Goal: Transaction & Acquisition: Purchase product/service

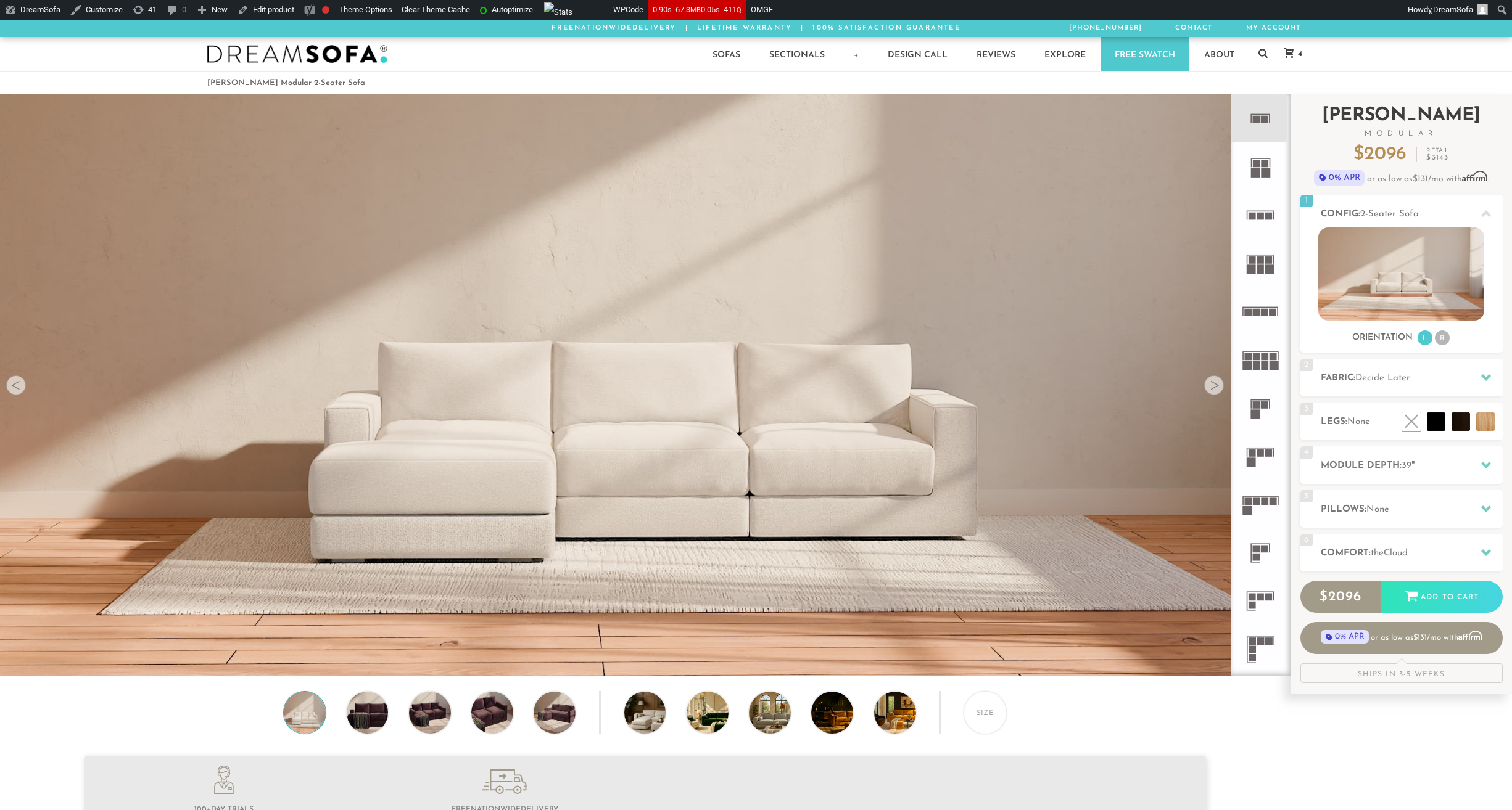
scroll to position [15547, 1502]
click at [1441, 425] on li at bounding box center [1408, 393] width 74 height 74
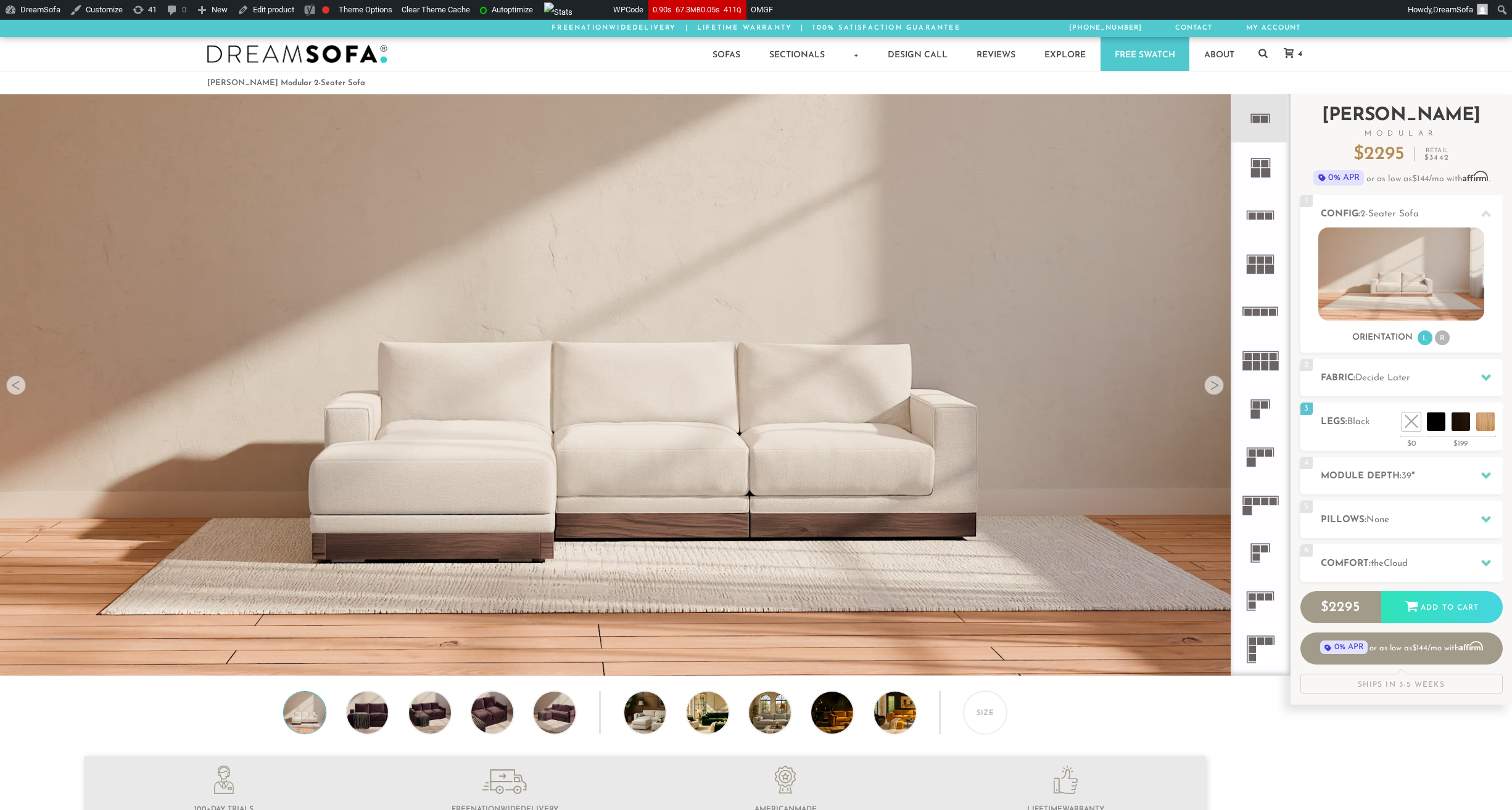
click at [1503, 377] on div "Introducing [PERSON_NAME] Modular $ 2295 Retail $ 3442 $ 2295 Retail $ 3442 0% …" at bounding box center [1401, 393] width 222 height 600
click at [1490, 377] on icon at bounding box center [1486, 378] width 10 height 7
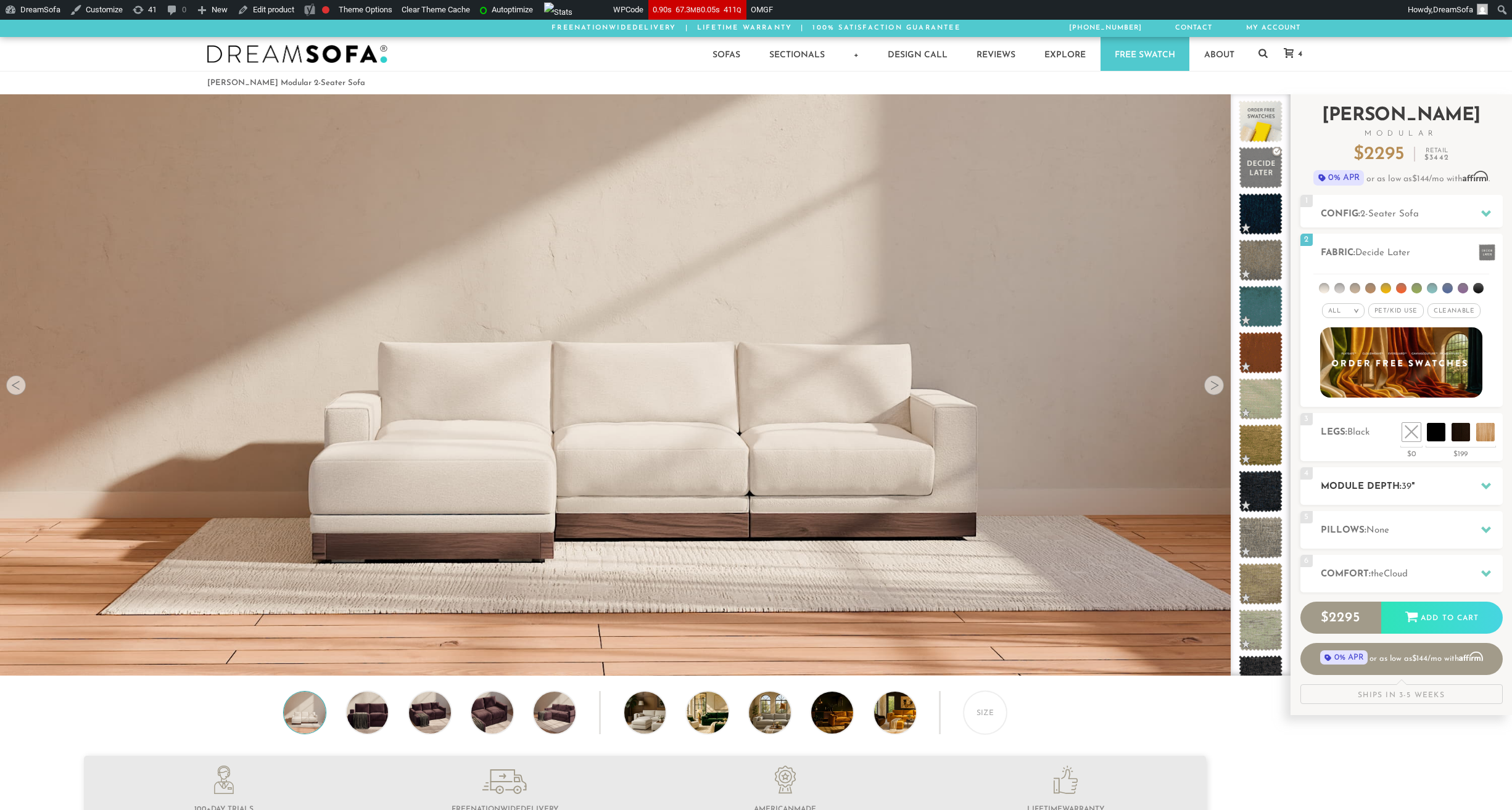
click at [1390, 485] on h2 "Module Depth: 39 "" at bounding box center [1412, 487] width 182 height 15
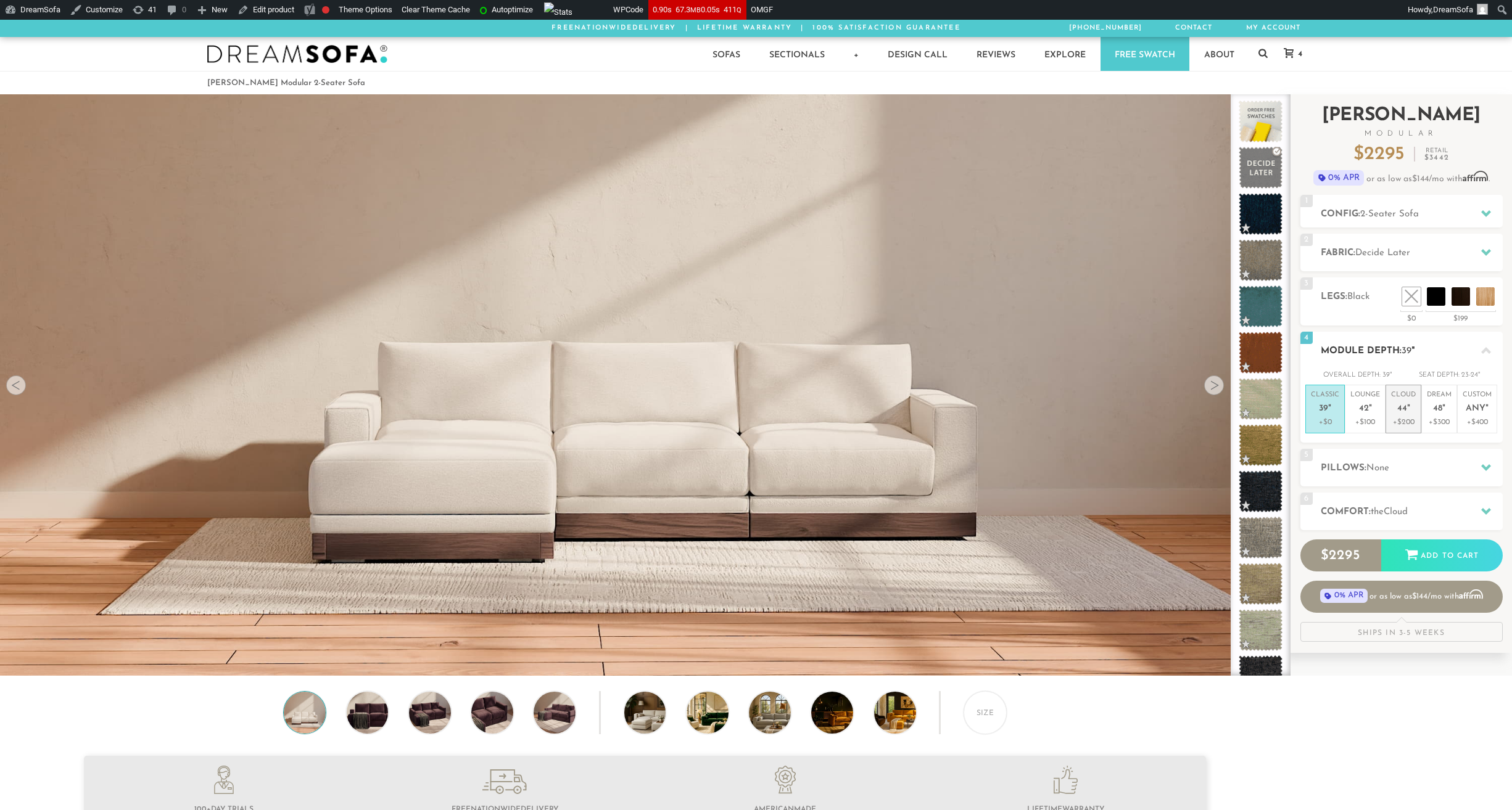
click at [1394, 421] on p "+$200" at bounding box center [1403, 422] width 25 height 11
click at [1396, 473] on h2 "Pillows: None" at bounding box center [1412, 468] width 182 height 15
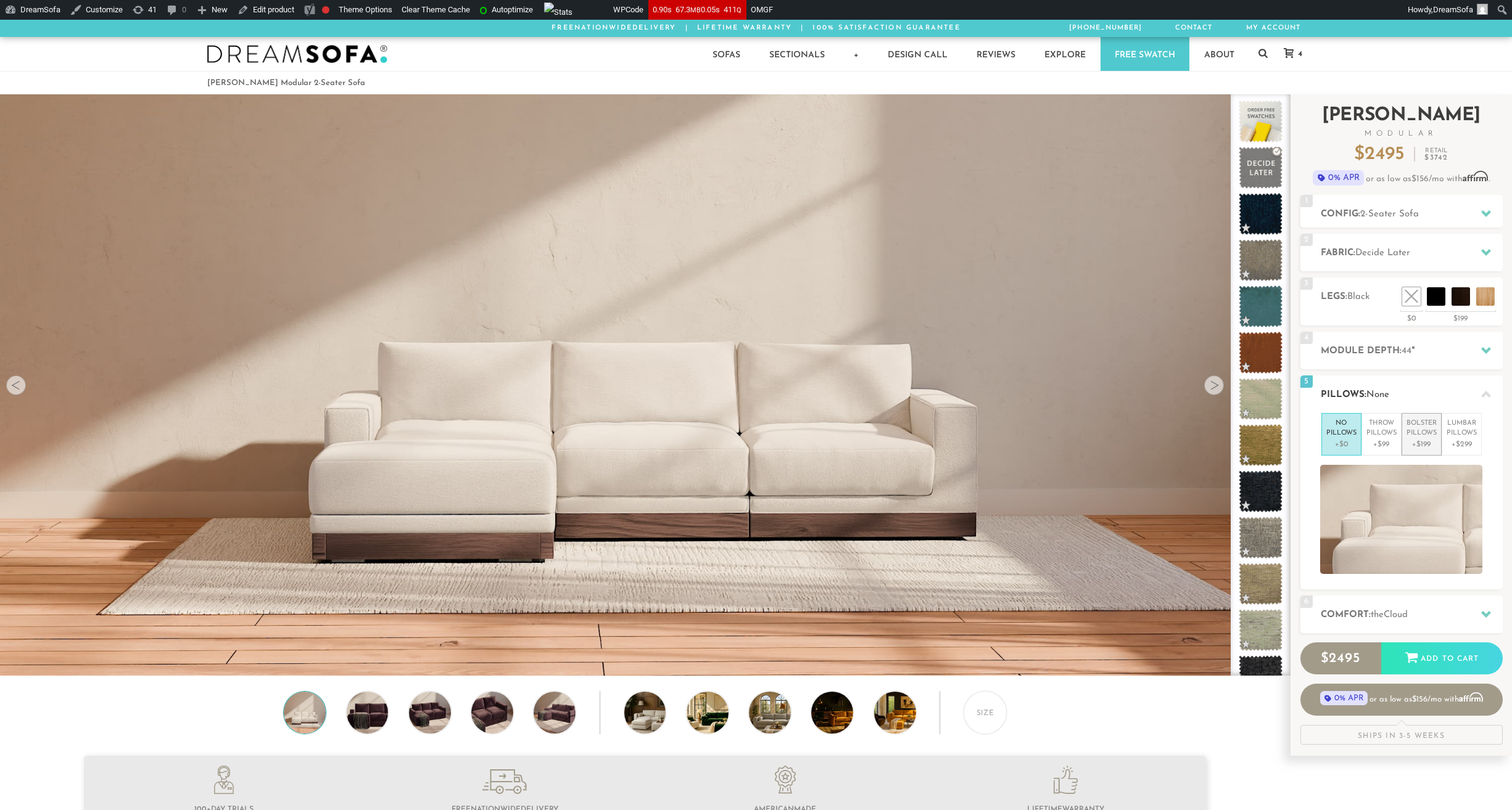
click at [1412, 440] on p "+$199" at bounding box center [1421, 444] width 30 height 11
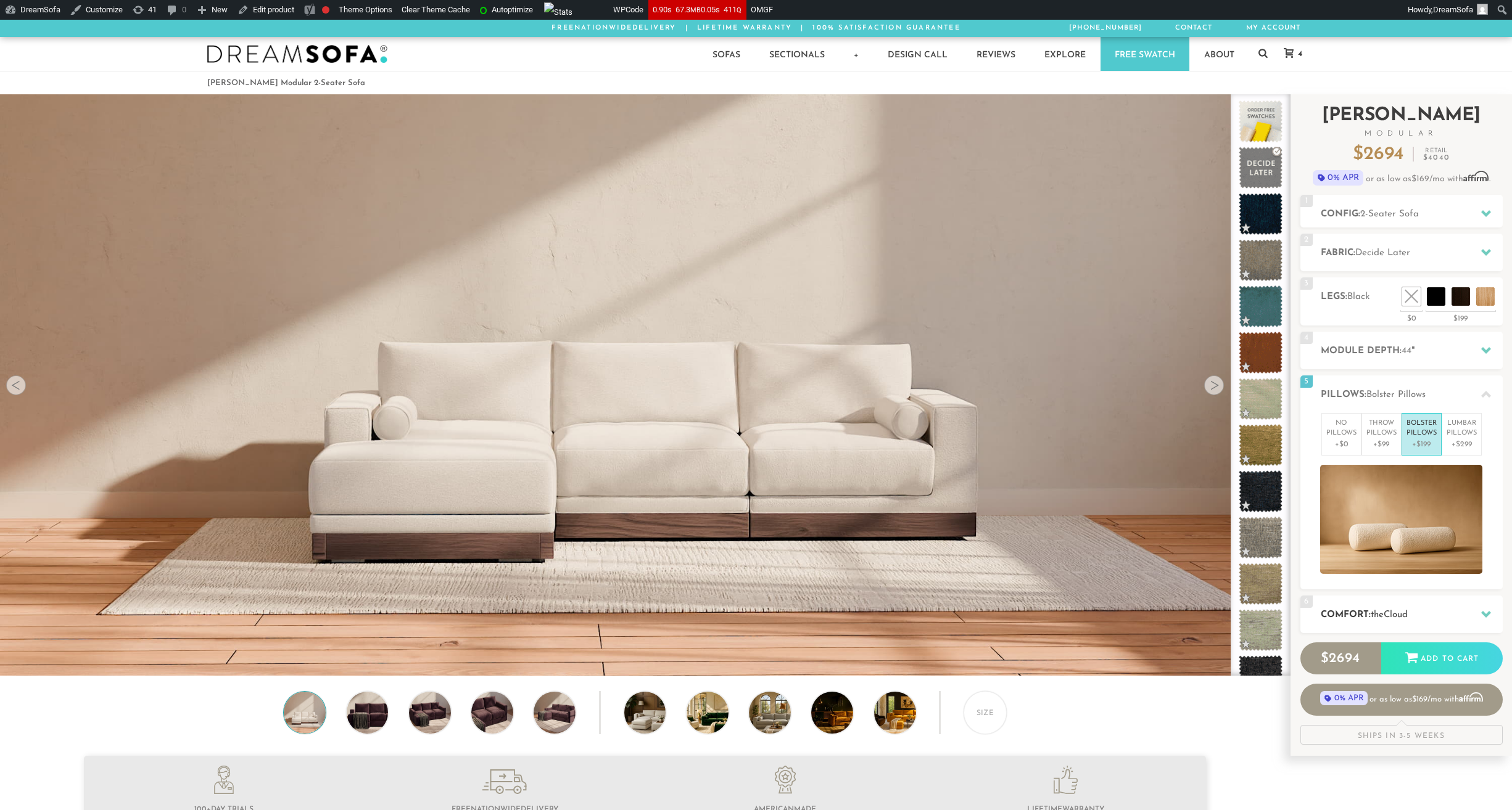
click at [1414, 606] on div "6 Comfort: the Cloud soft" at bounding box center [1402, 614] width 202 height 38
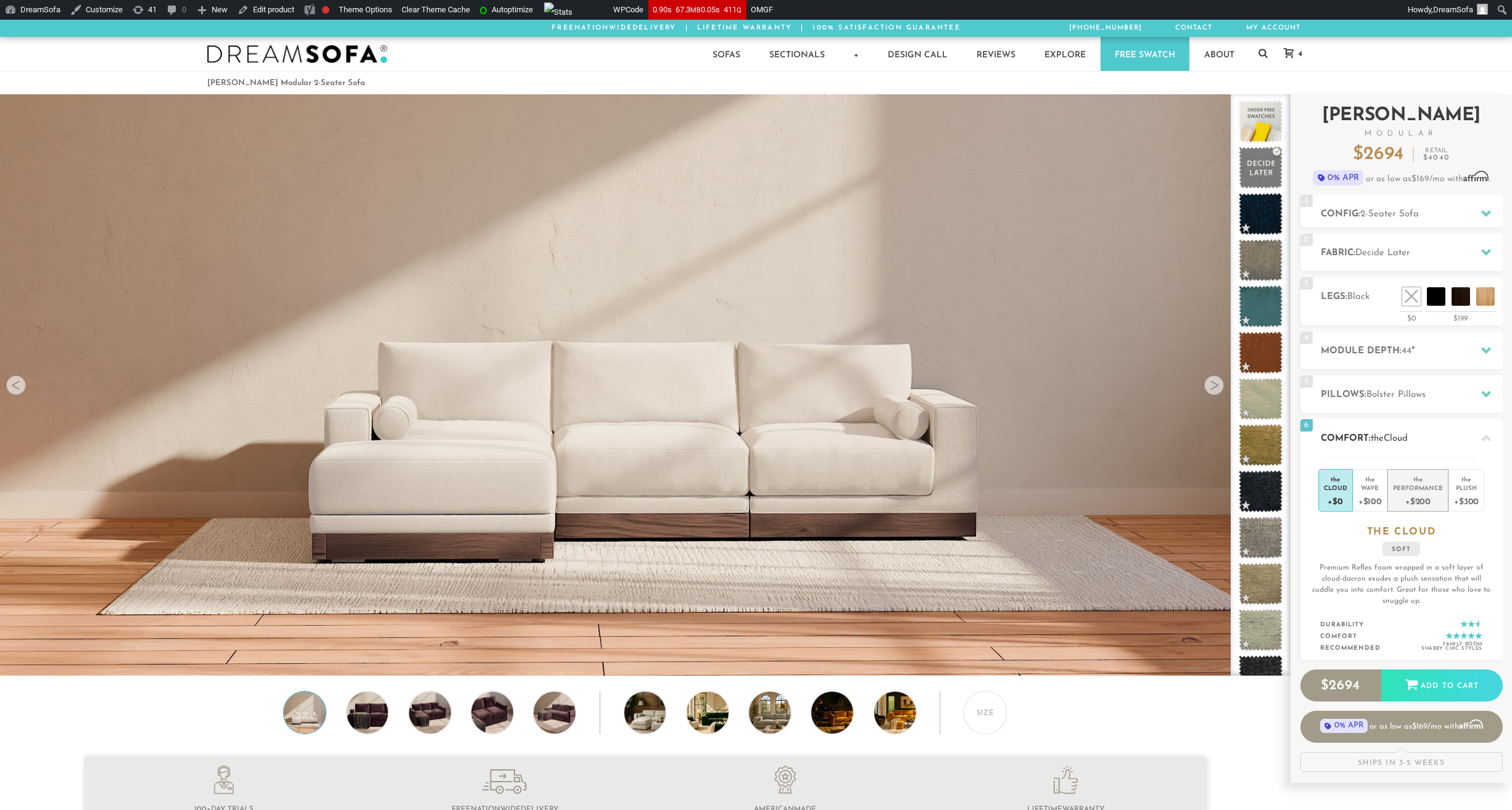
click at [1405, 493] on div "+$200" at bounding box center [1418, 500] width 50 height 18
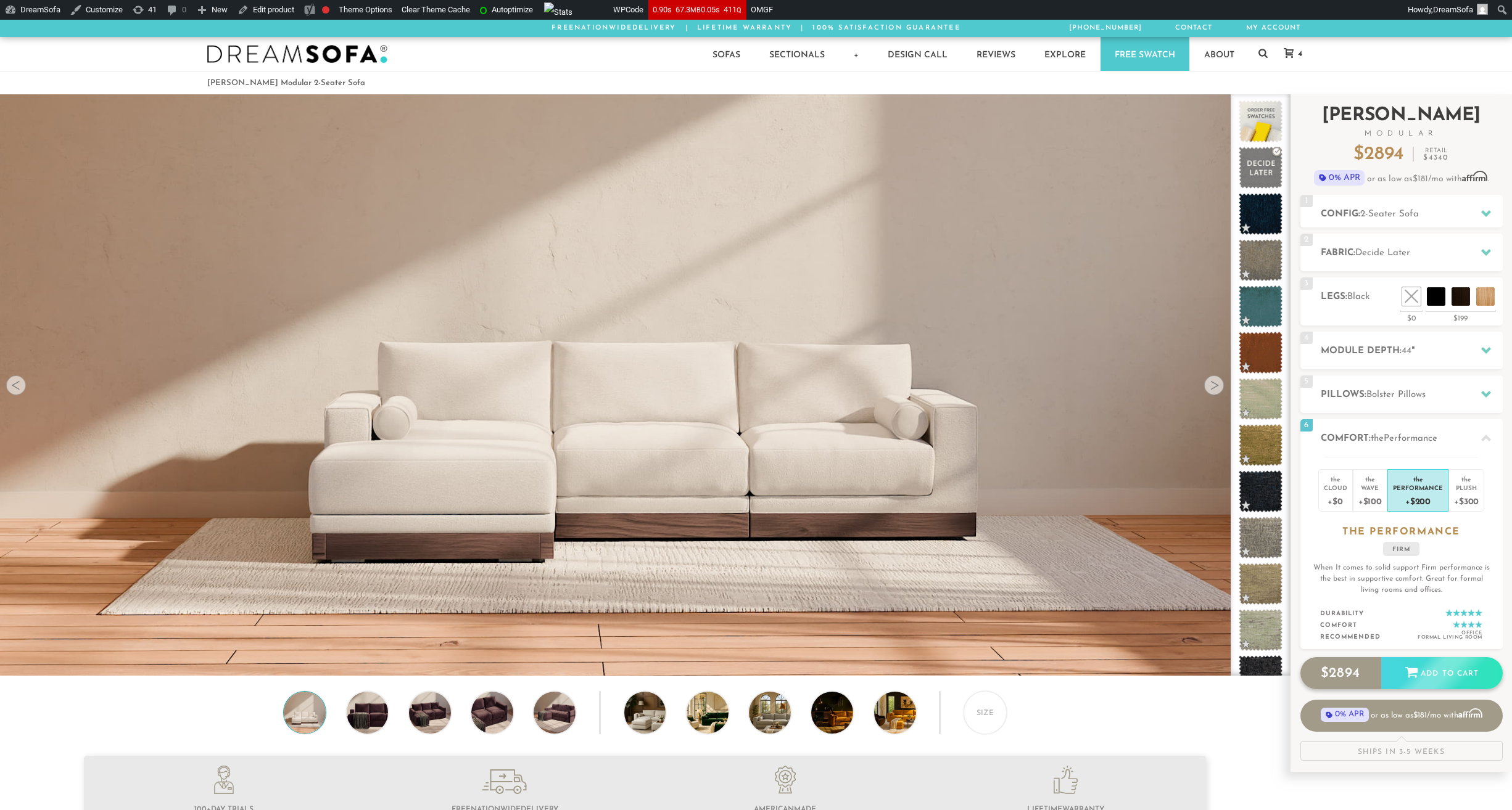
click at [1408, 679] on div "Add to Cart" at bounding box center [1442, 674] width 122 height 33
